Goal: Manage account settings

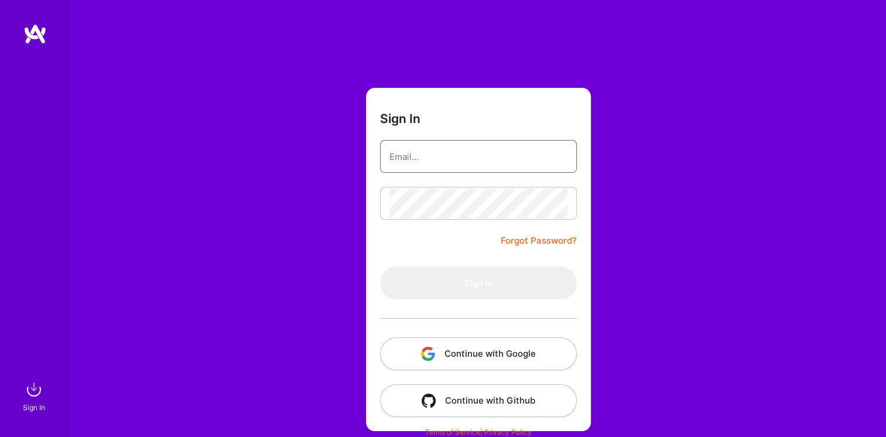
click at [507, 162] on input "email" at bounding box center [478, 157] width 178 height 30
type input "[EMAIL_ADDRESS][DOMAIN_NAME]"
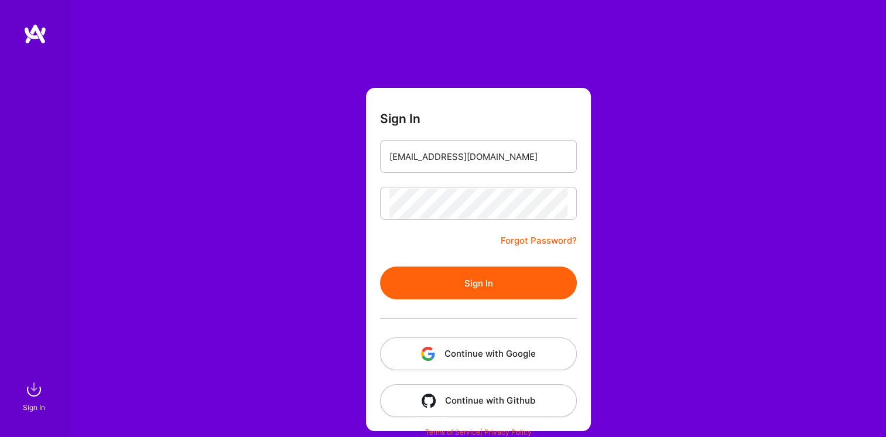
click at [482, 282] on button "Sign In" at bounding box center [478, 282] width 197 height 33
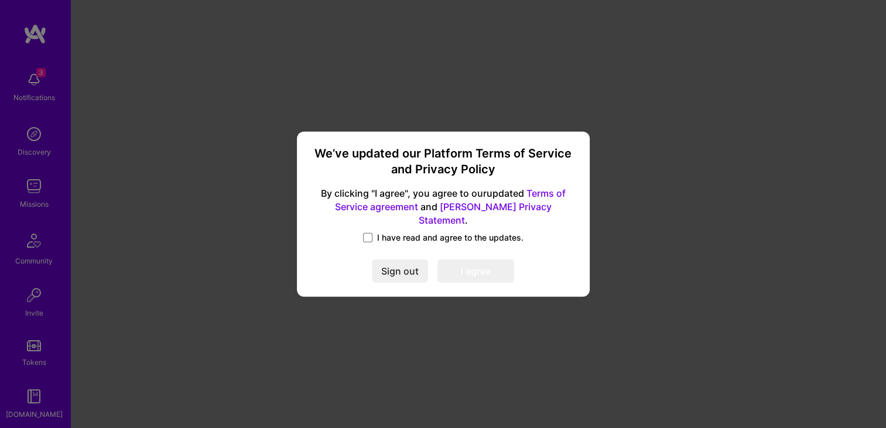
click at [427, 232] on span "I have read and agree to the updates." at bounding box center [450, 238] width 146 height 12
click at [0, 0] on input "I have read and agree to the updates." at bounding box center [0, 0] width 0 height 0
click at [479, 263] on button "I agree" at bounding box center [475, 270] width 77 height 23
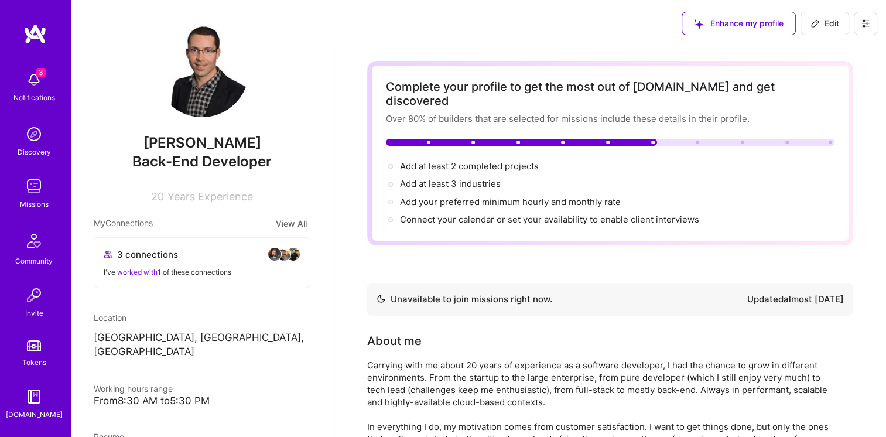
click at [24, 81] on img at bounding box center [33, 79] width 23 height 23
click at [23, 81] on div "3 Notifications Discovery Missions Community Invite Tokens [DOMAIN_NAME]" at bounding box center [35, 243] width 70 height 355
click at [824, 22] on span "Edit" at bounding box center [824, 24] width 29 height 12
select select "US"
select select "Not Available"
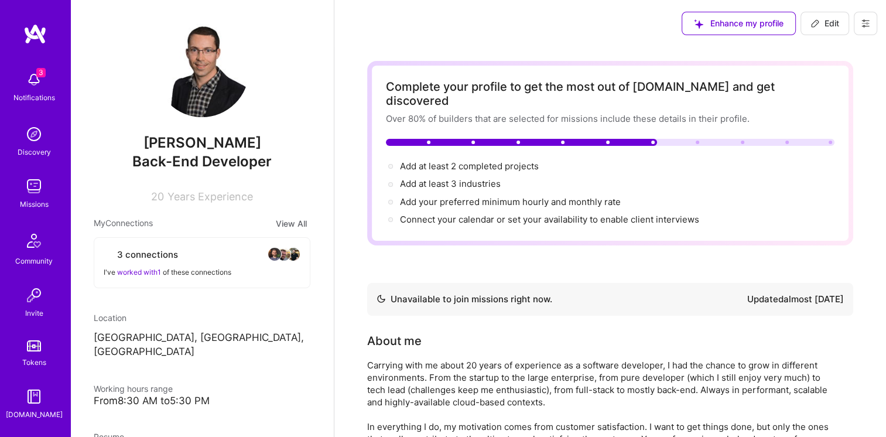
select select "6 Months"
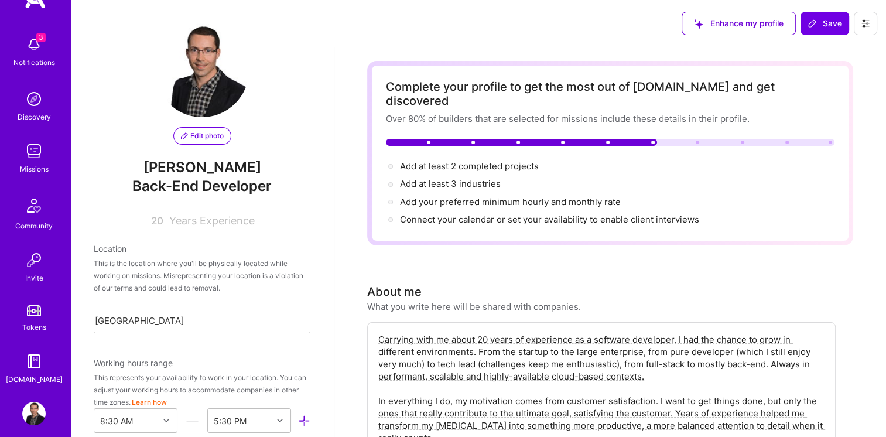
scroll to position [47, 0]
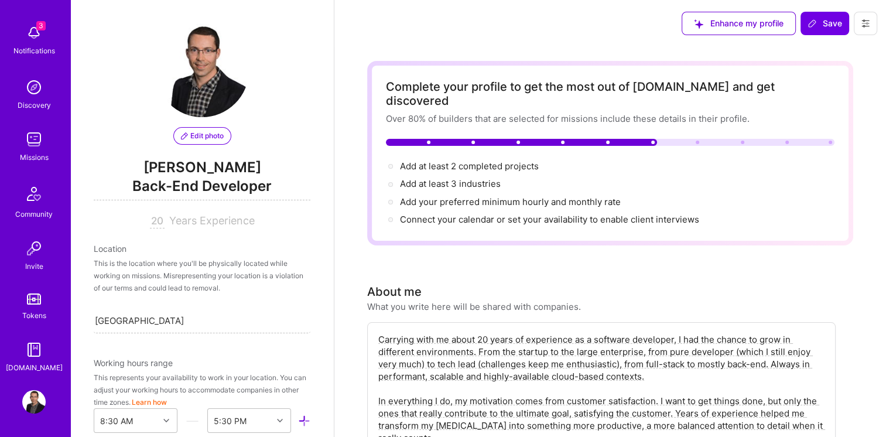
click at [28, 415] on div "3 Notifications Discovery Missions Community Invite Tokens [DOMAIN_NAME] Profile" at bounding box center [35, 218] width 70 height 437
click at [28, 404] on img at bounding box center [33, 401] width 23 height 23
click at [28, 39] on img at bounding box center [33, 32] width 23 height 23
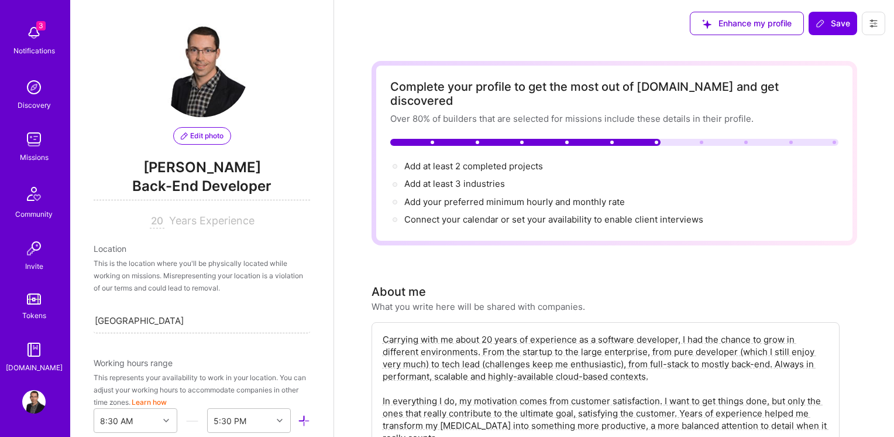
click at [32, 40] on div "3 Notifications Discovery Missions Community Invite Tokens [DOMAIN_NAME]" at bounding box center [35, 196] width 70 height 355
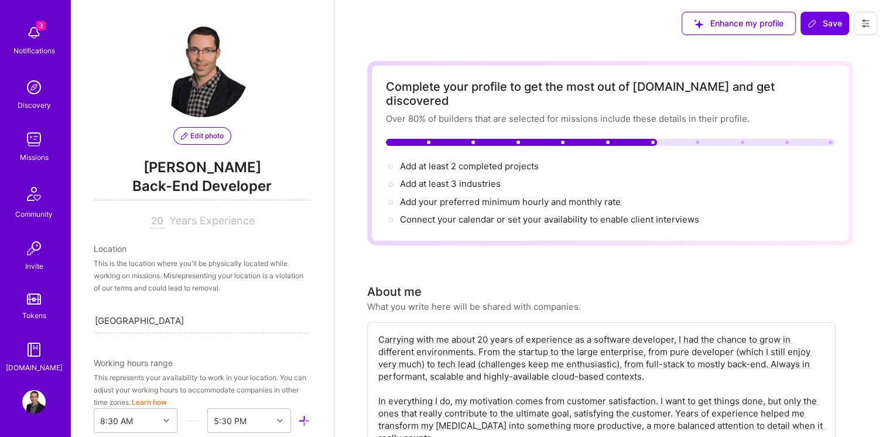
click at [33, 40] on img at bounding box center [33, 32] width 23 height 23
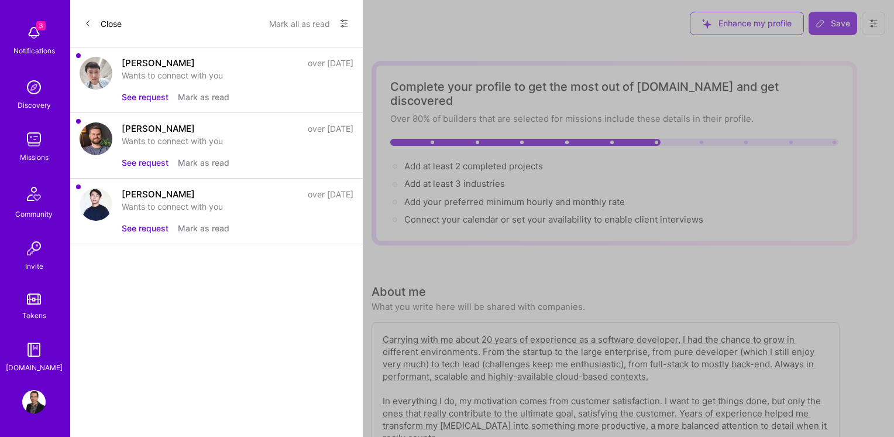
click at [308, 20] on button "Mark all as read" at bounding box center [299, 23] width 61 height 19
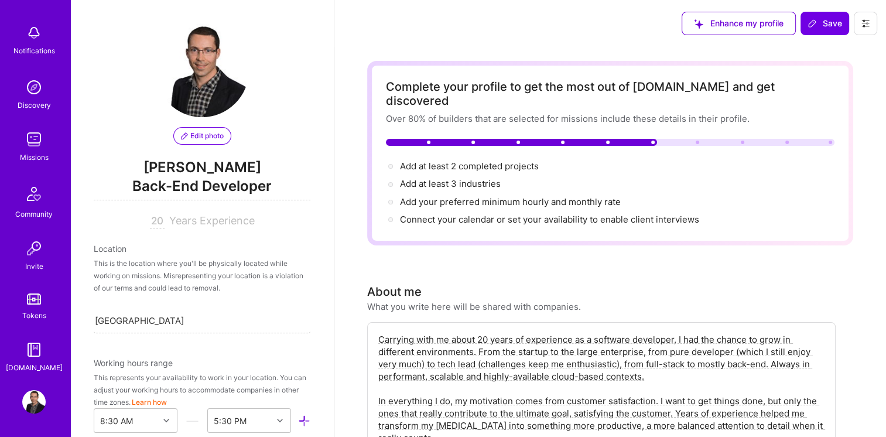
click at [866, 20] on icon at bounding box center [865, 23] width 7 height 7
click at [839, 50] on button "Settings" at bounding box center [833, 50] width 88 height 30
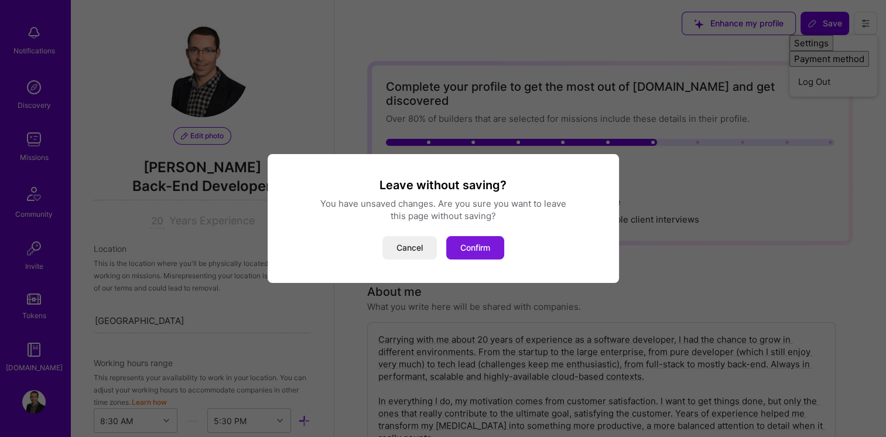
click at [480, 249] on button "Confirm" at bounding box center [475, 247] width 58 height 23
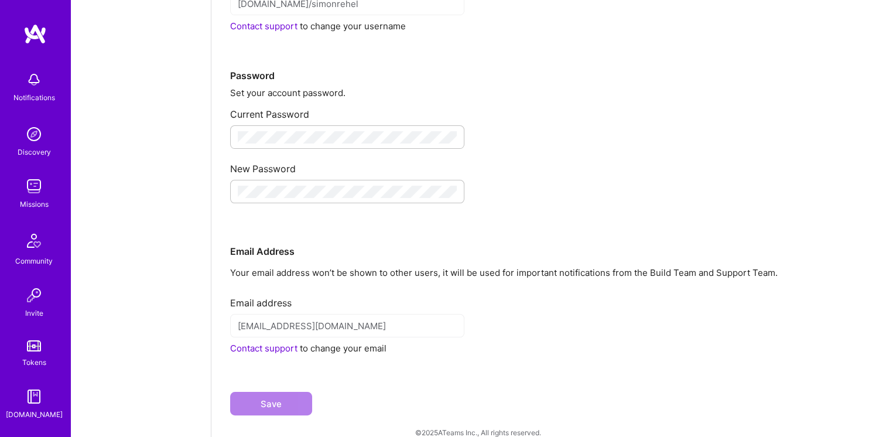
scroll to position [164, 0]
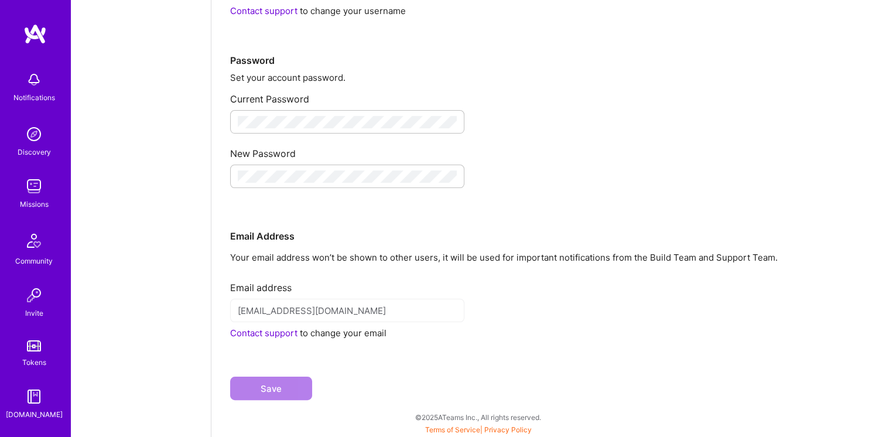
click at [376, 303] on div "[EMAIL_ADDRESS][DOMAIN_NAME]" at bounding box center [347, 309] width 234 height 23
click at [271, 334] on link "Contact support" at bounding box center [263, 332] width 67 height 11
click at [267, 337] on link "Contact support" at bounding box center [263, 332] width 67 height 11
click at [248, 351] on div "Save" at bounding box center [548, 379] width 637 height 80
